Goal: Transaction & Acquisition: Purchase product/service

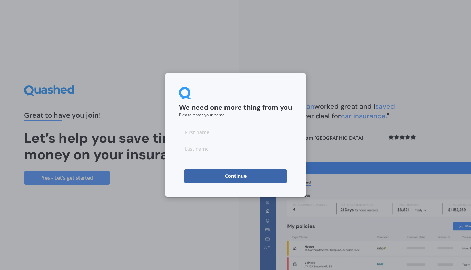
click at [245, 175] on button "Continue" at bounding box center [235, 176] width 103 height 14
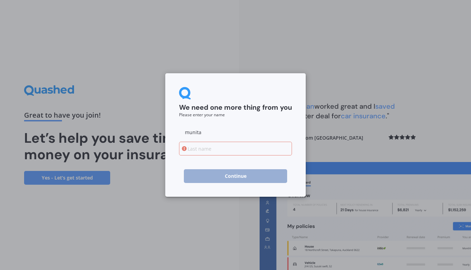
click at [201, 146] on input at bounding box center [235, 149] width 113 height 14
click at [188, 133] on input "munita" at bounding box center [235, 132] width 113 height 14
type input "Munita"
click at [190, 149] on input at bounding box center [235, 149] width 113 height 14
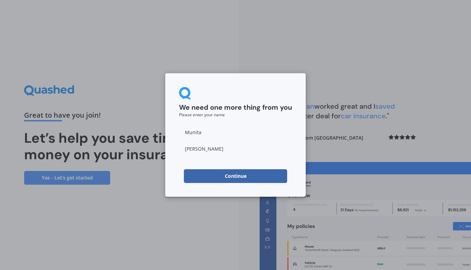
type input "[PERSON_NAME]"
click at [230, 179] on button "Continue" at bounding box center [235, 176] width 103 height 14
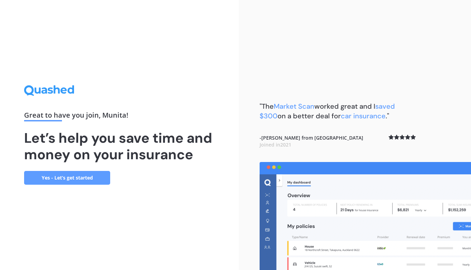
click at [73, 179] on link "Yes - Let’s get started" at bounding box center [67, 178] width 86 height 14
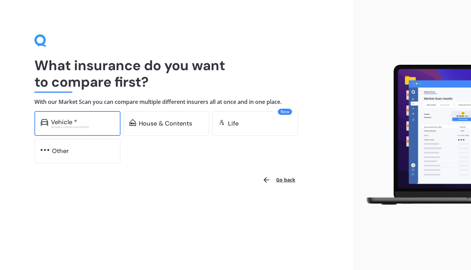
click at [62, 124] on div "Vehicle *" at bounding box center [64, 122] width 26 height 7
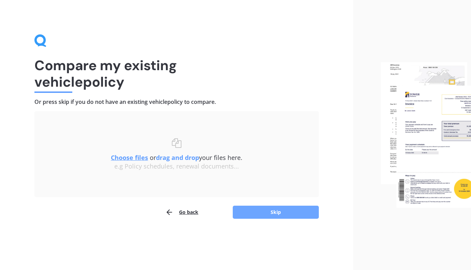
click at [276, 215] on button "Skip" at bounding box center [276, 212] width 86 height 13
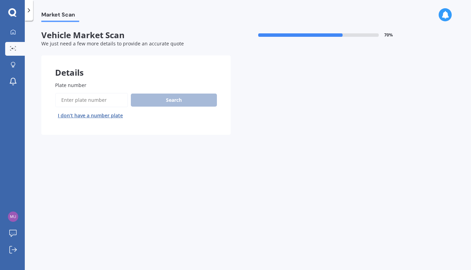
click at [70, 86] on span "Plate number" at bounding box center [70, 85] width 31 height 7
click at [70, 93] on input "Plate number" at bounding box center [91, 100] width 73 height 14
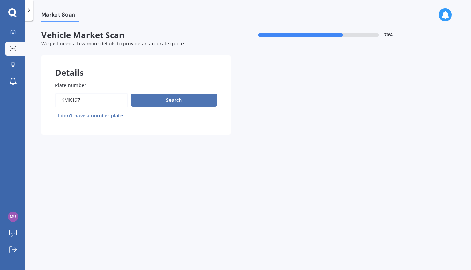
type input "kmk197"
click at [159, 102] on button "Search" at bounding box center [174, 100] width 86 height 13
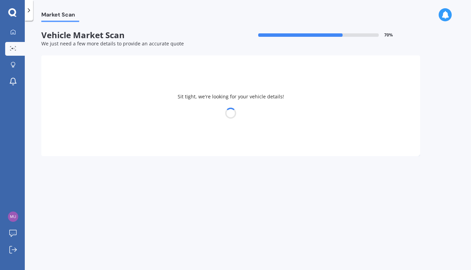
select select "KIA"
select select "SPORTAGE"
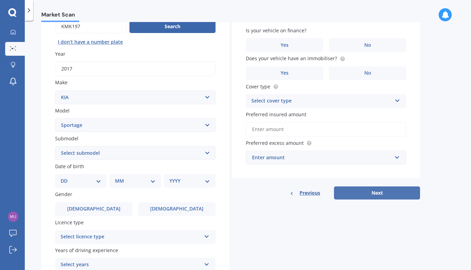
scroll to position [72, 0]
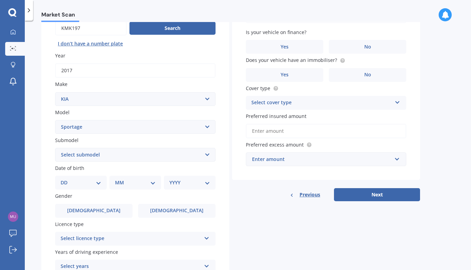
click at [101, 185] on select "DD 01 02 03 04 05 06 07 08 09 10 11 12 13 14 15 16 17 18 19 20 21 22 23 24 25 2…" at bounding box center [81, 183] width 41 height 8
select select "22"
click at [66, 180] on select "DD 01 02 03 04 05 06 07 08 09 10 11 12 13 14 15 16 17 18 19 20 21 22 23 24 25 2…" at bounding box center [81, 183] width 41 height 8
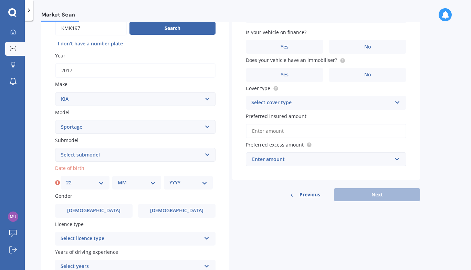
click at [151, 187] on select "MM 01 02 03 04 05 06 07 08 09 10 11 12" at bounding box center [137, 183] width 38 height 8
select select "10"
click at [118, 180] on select "MM 01 02 03 04 05 06 07 08 09 10 11 12" at bounding box center [137, 183] width 38 height 8
click at [203, 187] on select "YYYY 2025 2024 2023 2022 2021 2020 2019 2018 2017 2016 2015 2014 2013 2012 2011…" at bounding box center [188, 183] width 38 height 8
select select "1972"
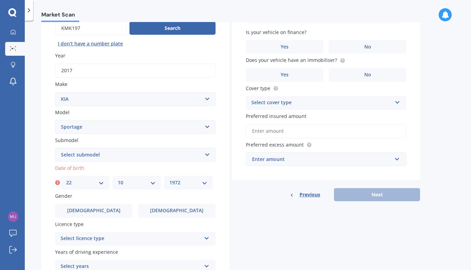
click at [169, 180] on select "YYYY 2025 2024 2023 2022 2021 2020 2019 2018 2017 2016 2015 2014 2013 2012 2011…" at bounding box center [188, 183] width 38 height 8
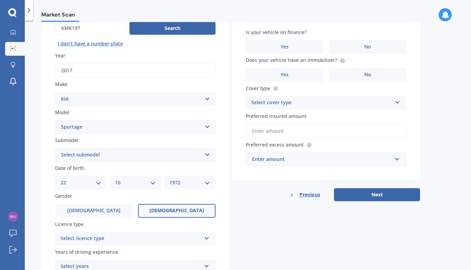
click at [177, 212] on span "[DEMOGRAPHIC_DATA]" at bounding box center [176, 211] width 55 height 6
click at [0, 0] on input "[DEMOGRAPHIC_DATA]" at bounding box center [0, 0] width 0 height 0
click at [209, 240] on icon at bounding box center [207, 237] width 6 height 5
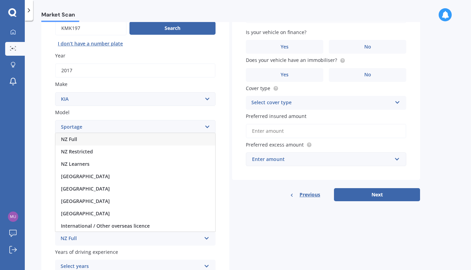
click at [122, 144] on div "NZ Full" at bounding box center [135, 139] width 160 height 12
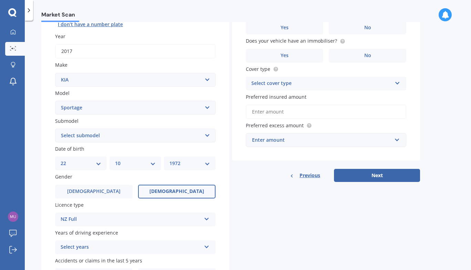
scroll to position [137, 0]
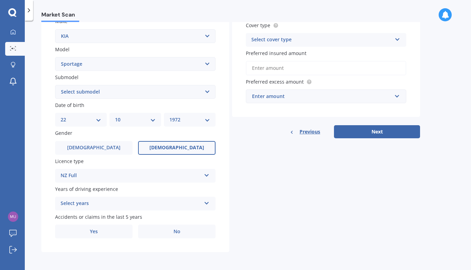
click at [207, 201] on icon at bounding box center [207, 202] width 6 height 5
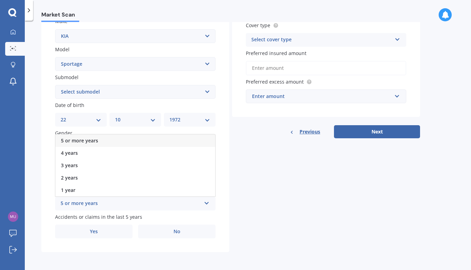
click at [110, 142] on div "5 or more years" at bounding box center [135, 141] width 160 height 12
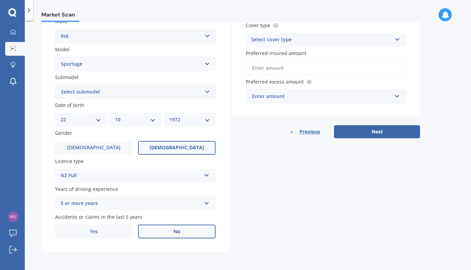
click at [168, 232] on label "No" at bounding box center [176, 232] width 77 height 14
click at [0, 0] on input "No" at bounding box center [0, 0] width 0 height 0
click at [182, 232] on label "No" at bounding box center [176, 232] width 77 height 14
click at [0, 0] on input "No" at bounding box center [0, 0] width 0 height 0
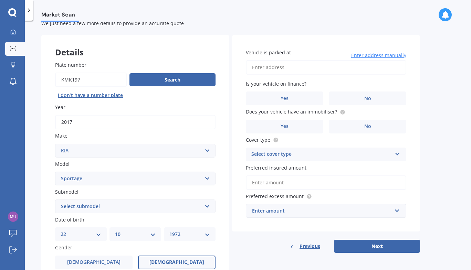
scroll to position [0, 0]
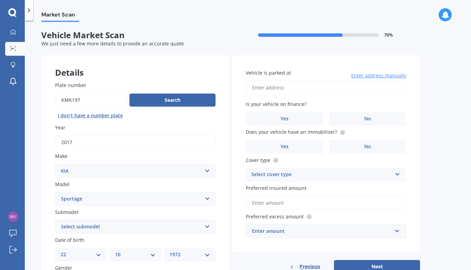
click at [275, 89] on input "Vehicle is parked at" at bounding box center [326, 88] width 160 height 14
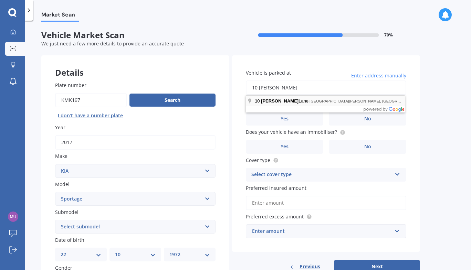
click at [334, 260] on button "Next" at bounding box center [377, 266] width 86 height 13
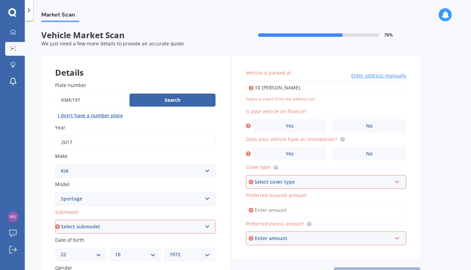
type input "[STREET_ADDRESS][PERSON_NAME][PERSON_NAME] 2016"
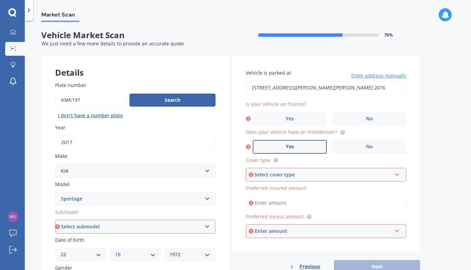
click at [291, 146] on span "Yes" at bounding box center [290, 147] width 8 height 6
click at [0, 0] on input "Yes" at bounding box center [0, 0] width 0 height 0
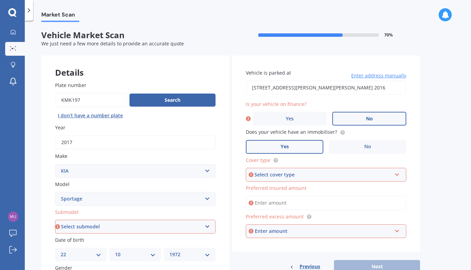
click at [371, 121] on span "No" at bounding box center [369, 119] width 7 height 6
click at [0, 0] on input "No" at bounding box center [0, 0] width 0 height 0
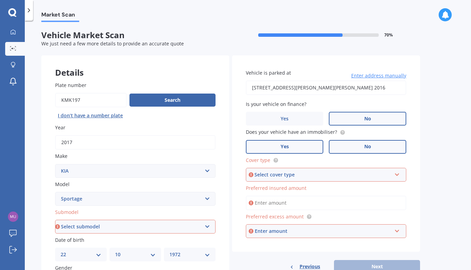
click at [370, 148] on span "No" at bounding box center [367, 147] width 7 height 6
click at [0, 0] on input "No" at bounding box center [0, 0] width 0 height 0
click at [399, 176] on icon at bounding box center [397, 173] width 6 height 5
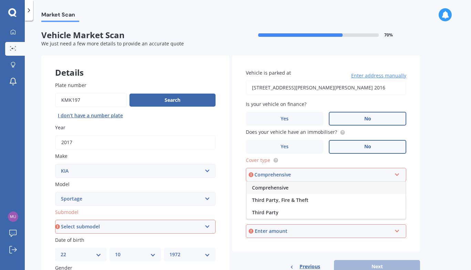
click at [272, 191] on span "Comprehensive" at bounding box center [270, 187] width 36 height 7
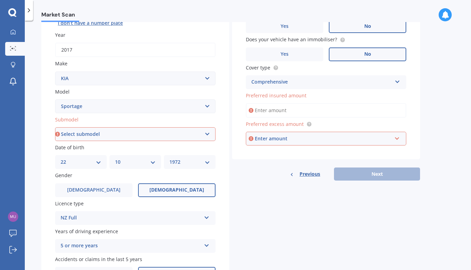
scroll to position [92, 0]
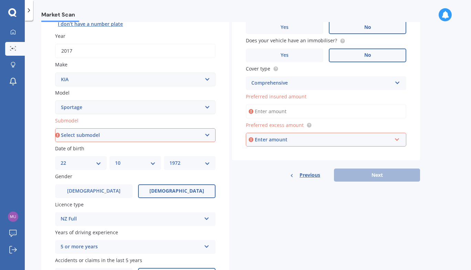
click at [265, 114] on input "Preferred insured amount" at bounding box center [326, 111] width 160 height 14
click at [312, 212] on div "Details Plate number Search I don’t have a number plate Year [DATE] Make Select…" at bounding box center [230, 130] width 379 height 332
click at [263, 110] on input "Preferred insured amount" at bounding box center [326, 111] width 160 height 14
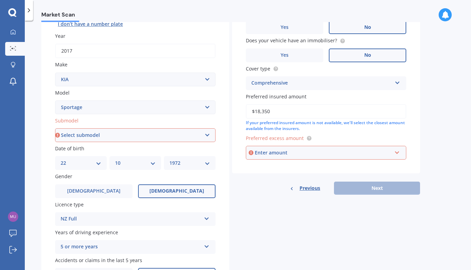
type input "$18,350"
click at [266, 154] on div "Enter amount" at bounding box center [323, 153] width 137 height 8
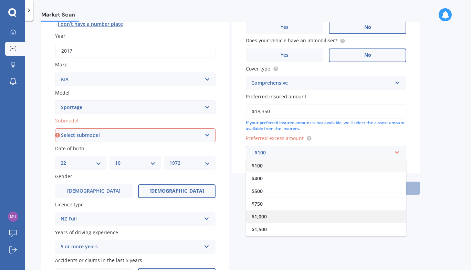
click at [262, 219] on span "$1,000" at bounding box center [259, 216] width 15 height 7
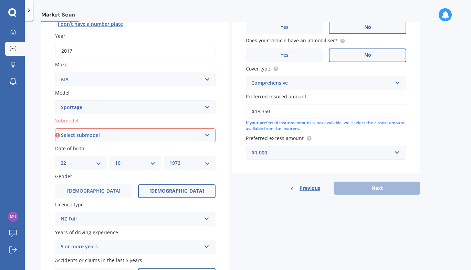
click at [378, 190] on div "Previous Next" at bounding box center [326, 188] width 188 height 13
click at [273, 237] on div "Details Plate number Search I don’t have a number plate Year [DATE] Make Select…" at bounding box center [230, 130] width 379 height 332
click at [209, 139] on select "Select submodel (All other) 2.0 4WD Petrol 2.0 EX Diesel 2.0 LX Diesel 2.4 EX A…" at bounding box center [135, 135] width 160 height 14
click at [36, 197] on div "Market Scan Vehicle Market Scan 70 % We just need a few more details to provide…" at bounding box center [248, 147] width 446 height 250
click at [207, 136] on select "Select submodel (All other) 2.0 4WD Petrol 2.0 EX Diesel 2.0 LX Diesel 2.4 EX A…" at bounding box center [135, 135] width 160 height 14
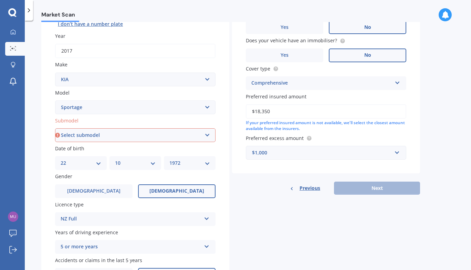
select select "2.0 4WD PETROL"
click at [55, 129] on select "Select submodel (All other) 2.0 4WD Petrol 2.0 EX Diesel 2.0 LX Diesel 2.4 EX A…" at bounding box center [135, 135] width 160 height 14
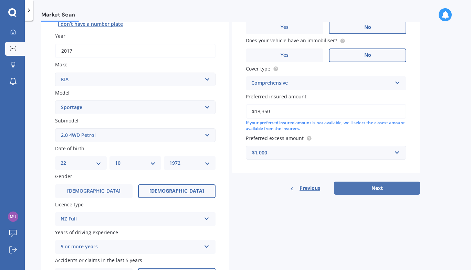
click at [380, 191] on button "Next" at bounding box center [377, 188] width 86 height 13
select select "22"
select select "10"
select select "1972"
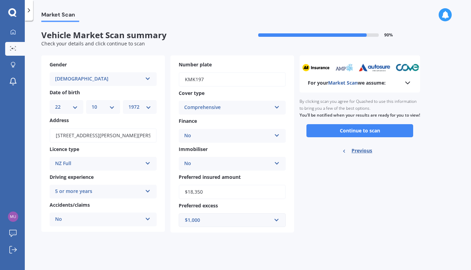
scroll to position [0, 0]
click at [360, 137] on button "Continue to scan" at bounding box center [359, 130] width 107 height 13
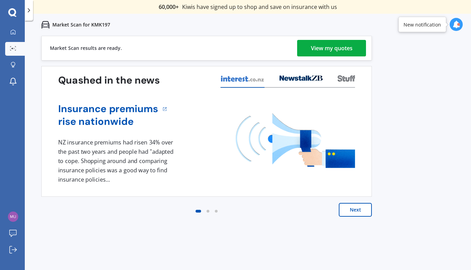
click at [355, 213] on button "Next" at bounding box center [355, 210] width 33 height 14
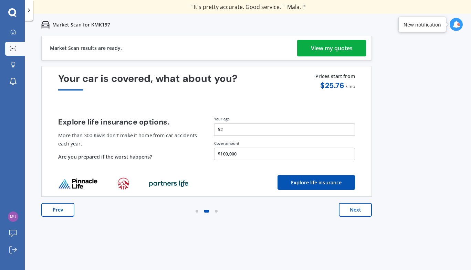
click at [334, 51] on div "View my quotes" at bounding box center [332, 48] width 42 height 17
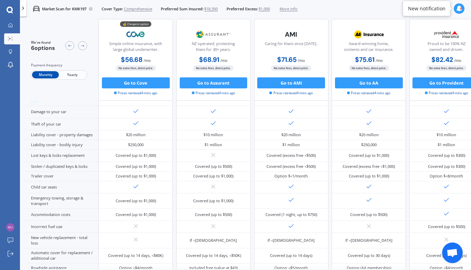
scroll to position [33, 0]
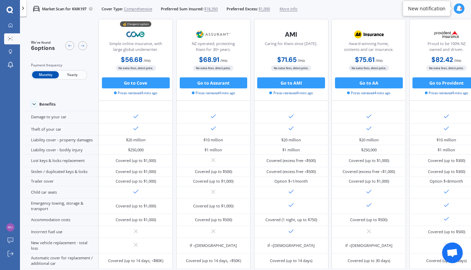
click at [71, 76] on span "Yearly" at bounding box center [72, 75] width 27 height 7
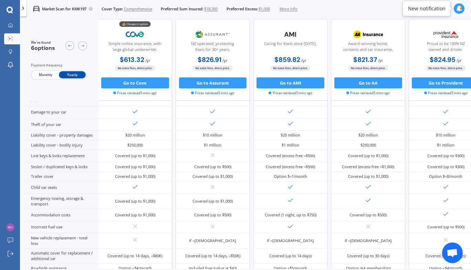
scroll to position [40, 0]
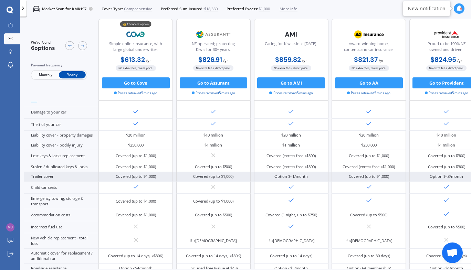
click at [289, 174] on div "Option $<1/month" at bounding box center [290, 177] width 33 height 6
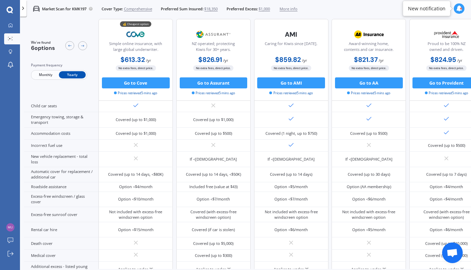
scroll to position [0, 0]
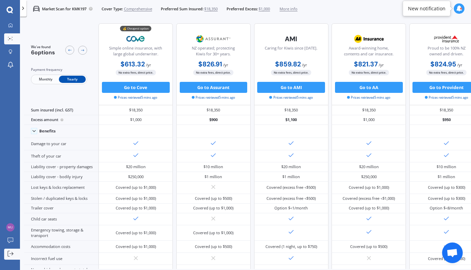
click at [10, 255] on icon at bounding box center [11, 254] width 6 height 6
